Goal: Task Accomplishment & Management: Manage account settings

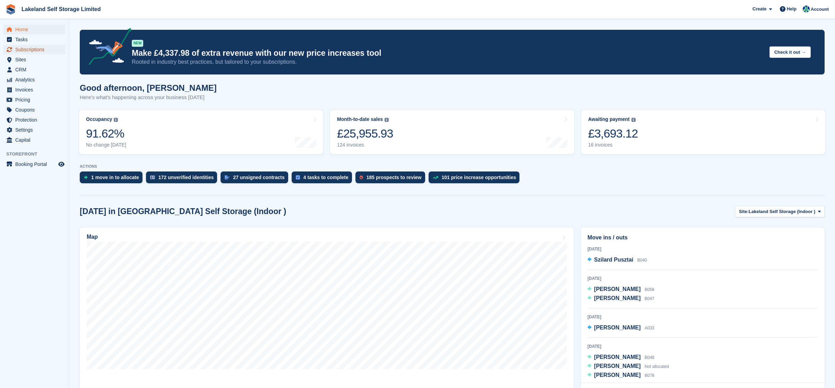
click at [27, 48] on span "Subscriptions" at bounding box center [36, 50] width 42 height 10
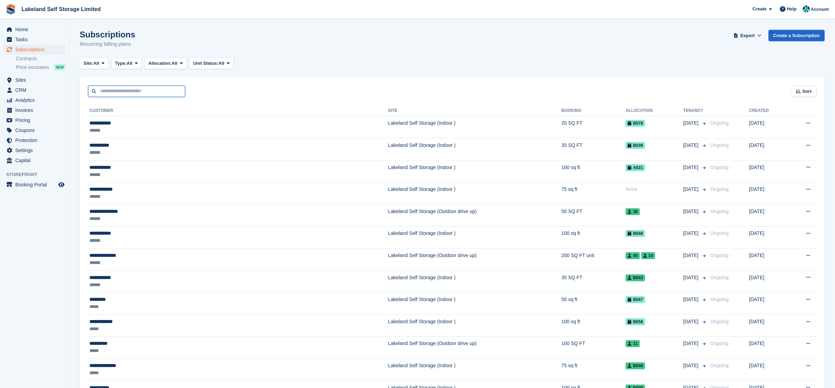
click at [147, 93] on input "text" at bounding box center [136, 91] width 97 height 11
type input "*****"
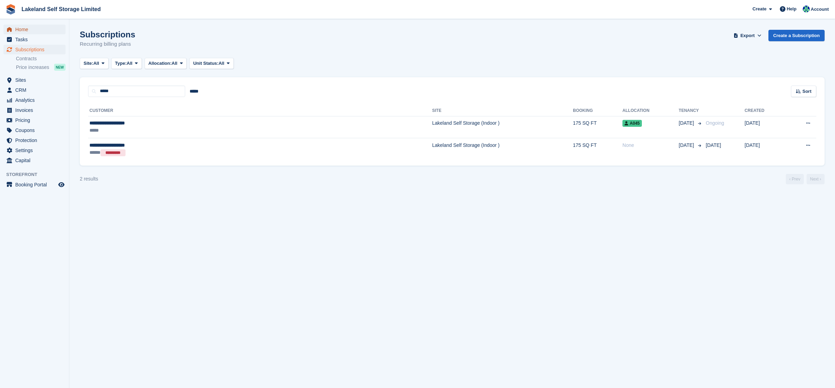
click at [25, 29] on span "Home" at bounding box center [36, 30] width 42 height 10
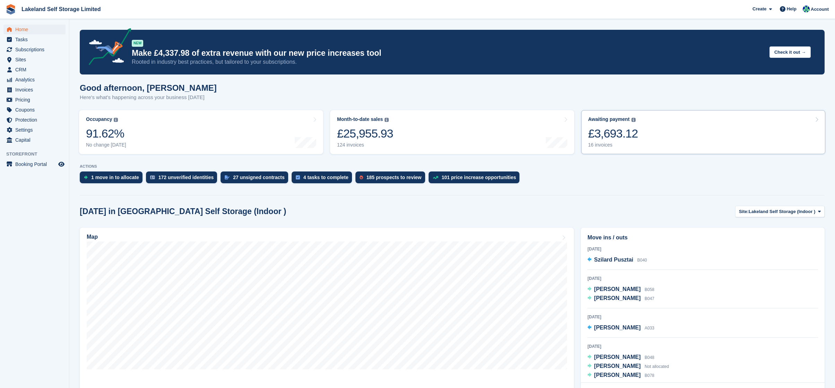
click at [595, 138] on div "£3,693.12" at bounding box center [613, 134] width 50 height 14
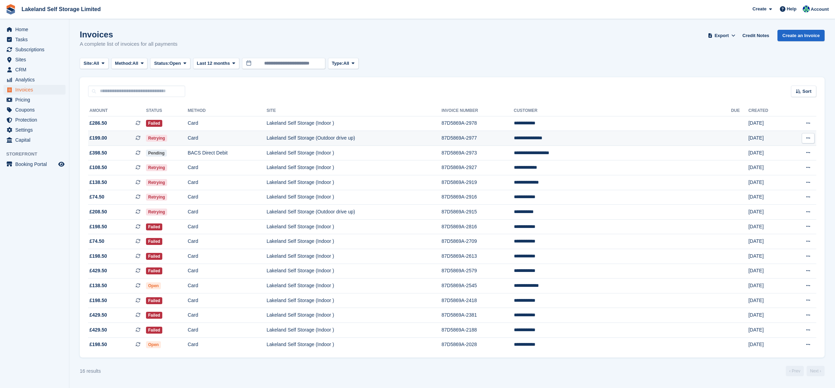
click at [513, 139] on td "87D5869A-2977" at bounding box center [477, 138] width 72 height 15
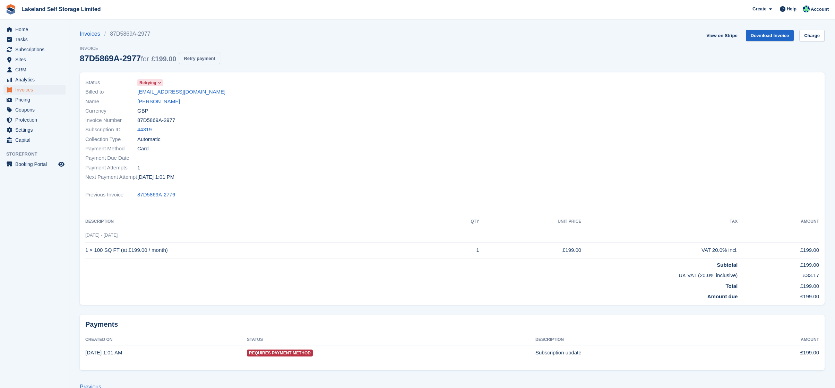
click at [218, 60] on button "Retry payment" at bounding box center [199, 58] width 41 height 11
click at [25, 28] on span "Home" at bounding box center [36, 30] width 42 height 10
